Goal: Find specific page/section: Find specific page/section

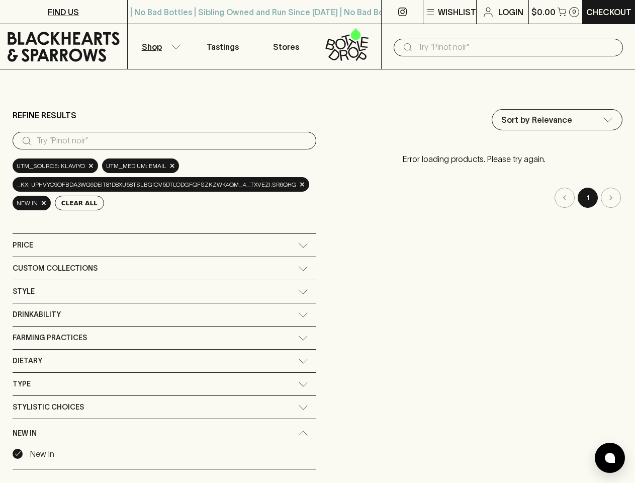
click at [317, 241] on div "Refine Results ​ utm_source: Klaviyo × utm_medium: email × _kx: uPhVyO9ofBDA3wg…" at bounding box center [318, 304] width 610 height 406
click at [449, 12] on p "Wishlist" at bounding box center [457, 12] width 38 height 12
click at [163, 140] on div at bounding box center [317, 241] width 635 height 483
click at [74, 203] on button "Clear All" at bounding box center [79, 203] width 49 height 15
click at [326, 245] on div "Sort by Relevance default ​ Error loading products. Please try again. 1" at bounding box center [474, 304] width 296 height 390
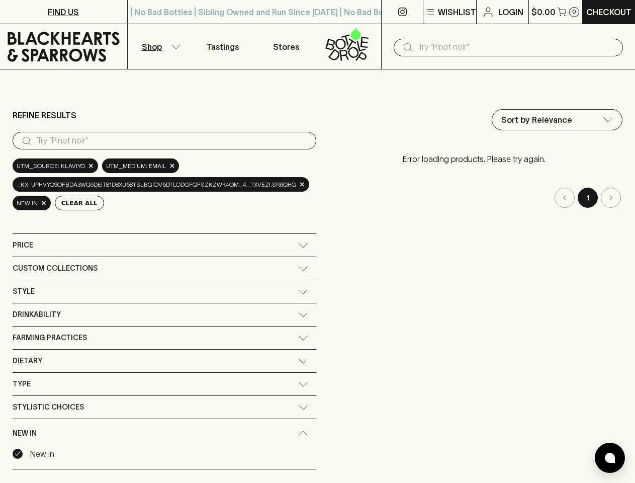
click at [326, 268] on div "Sort by Relevance default ​ Error loading products. Please try again. 1" at bounding box center [474, 304] width 296 height 390
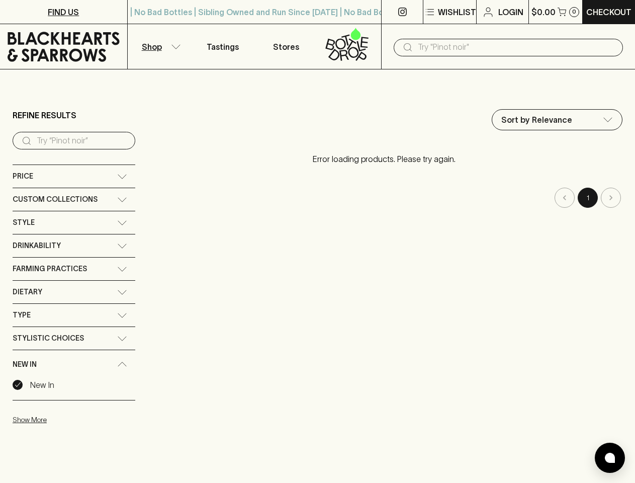
click at [163, 291] on div "Sort by Relevance default ​ Error loading products. Please try again. 1" at bounding box center [383, 269] width 477 height 321
